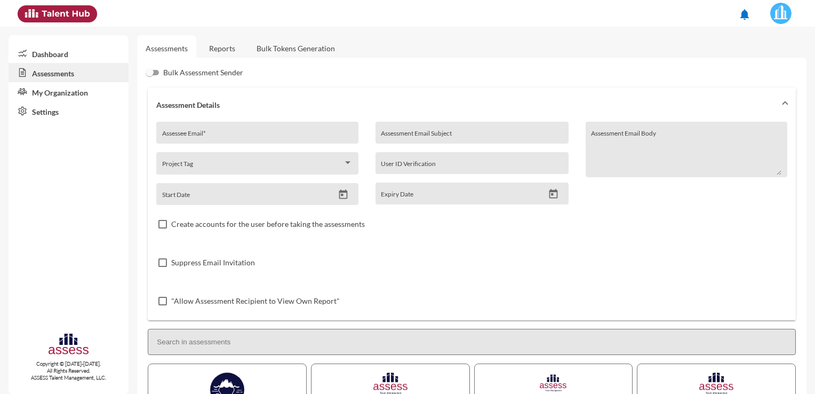
click at [226, 53] on link "Reports" at bounding box center [222, 48] width 43 height 26
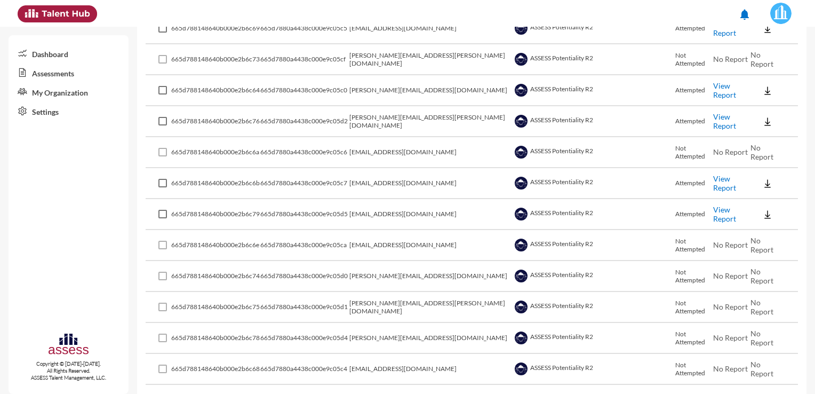
scroll to position [2969, 0]
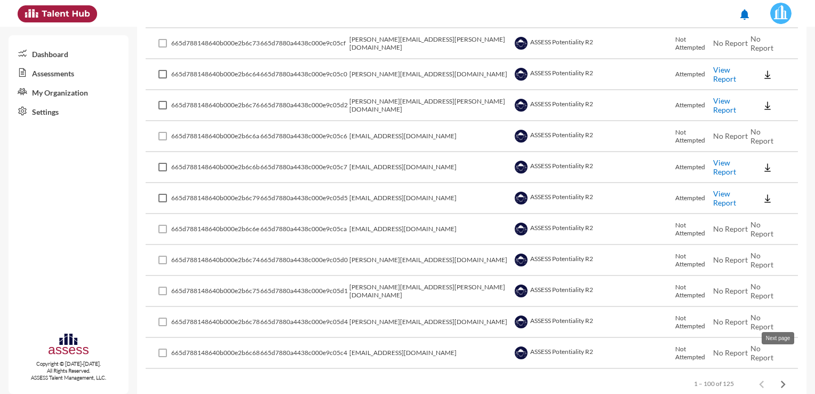
click at [776, 377] on icon "Next page" at bounding box center [783, 384] width 15 height 15
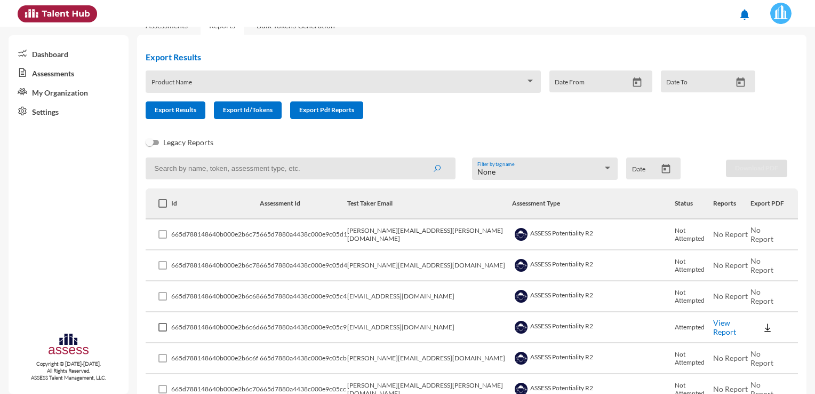
scroll to position [0, 0]
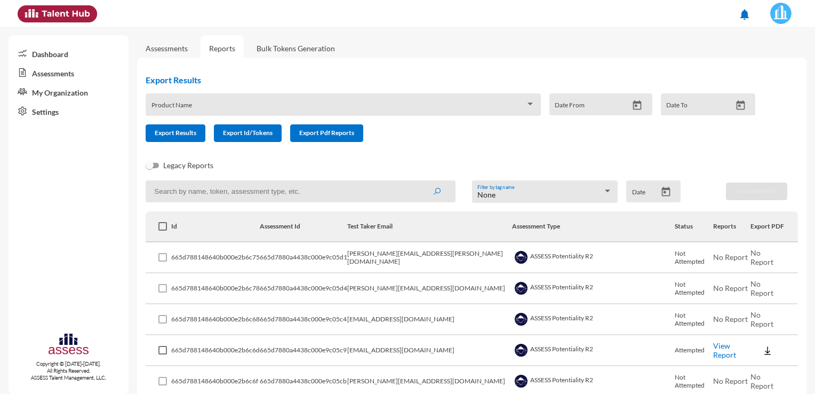
click at [179, 54] on link "Assessments" at bounding box center [166, 48] width 59 height 26
click at [174, 47] on link "Assessments" at bounding box center [167, 48] width 42 height 9
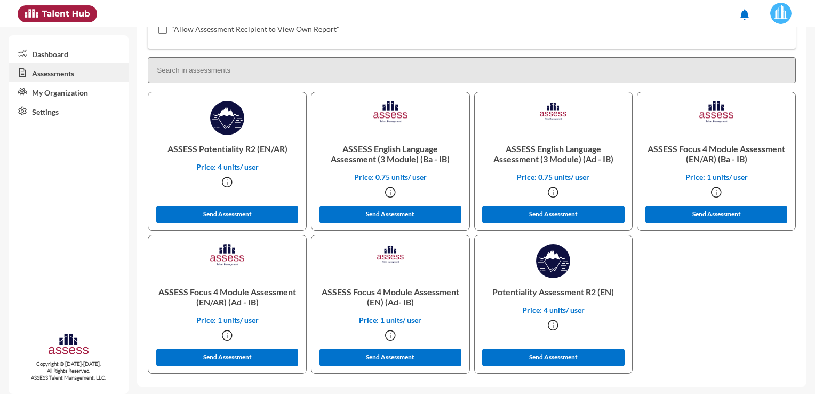
scroll to position [273, 0]
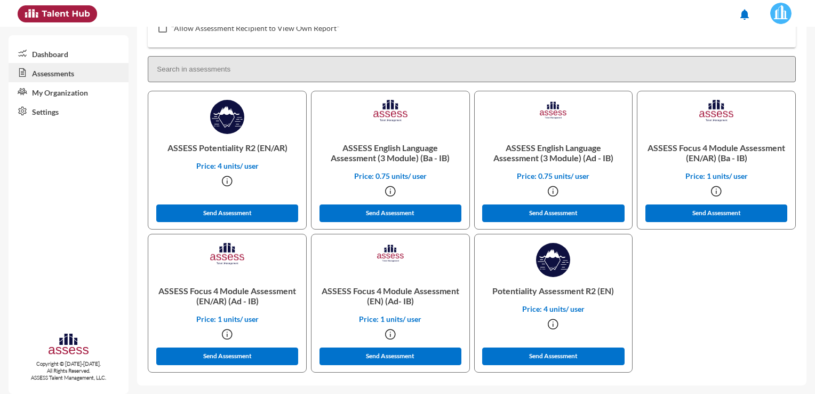
click at [388, 338] on icon at bounding box center [390, 334] width 13 height 13
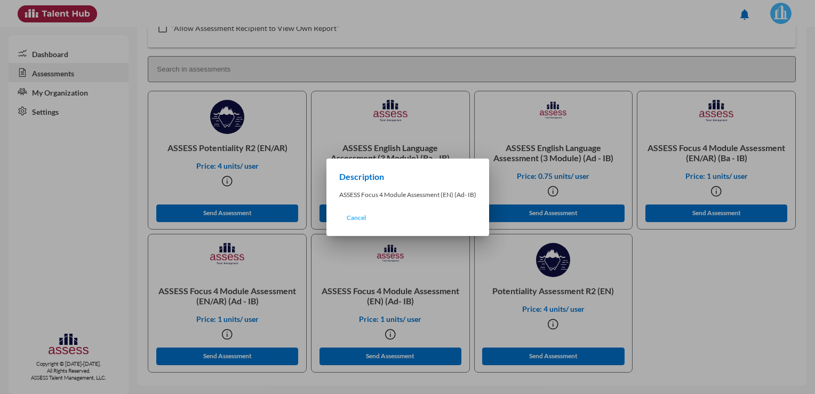
click at [363, 227] on button "Cancel" at bounding box center [356, 217] width 34 height 19
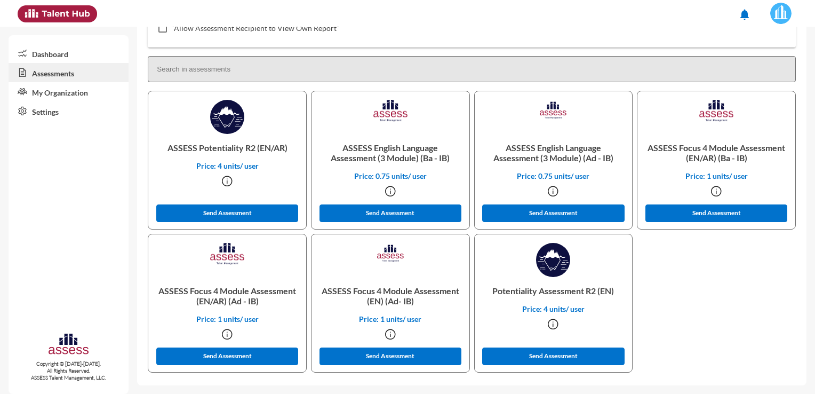
click at [710, 193] on icon at bounding box center [716, 191] width 13 height 13
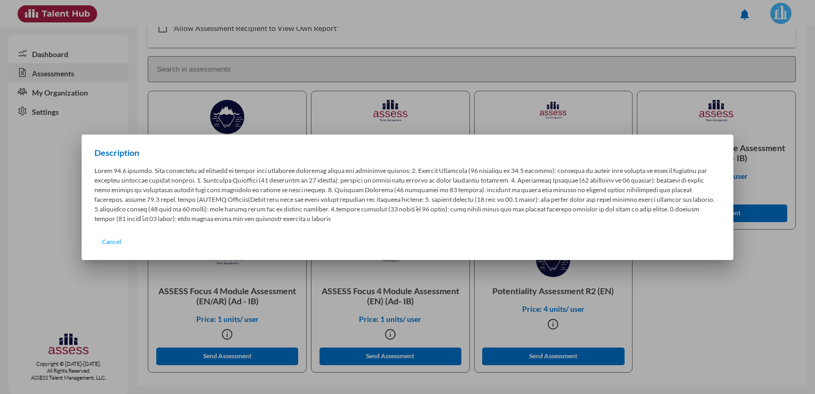
click at [104, 237] on span "Cancel" at bounding box center [111, 241] width 19 height 8
